Goal: Find specific page/section: Find specific page/section

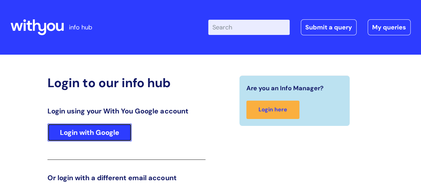
click at [97, 135] on link "Login with Google" at bounding box center [89, 133] width 84 height 18
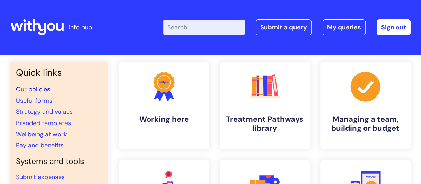
click at [41, 90] on link "Our policies" at bounding box center [33, 89] width 34 height 8
click at [39, 89] on link "Our policies" at bounding box center [33, 89] width 34 height 8
click at [45, 89] on link "Our policies" at bounding box center [33, 89] width 34 height 8
click at [41, 89] on link "Our policies" at bounding box center [33, 89] width 34 height 8
